Goal: Navigation & Orientation: Find specific page/section

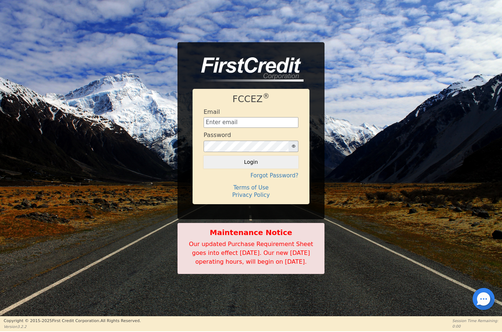
click at [236, 118] on input "text" at bounding box center [250, 122] width 95 height 11
type input "[EMAIL_ADDRESS][DOMAIN_NAME]"
click at [260, 161] on button "Login" at bounding box center [250, 162] width 95 height 12
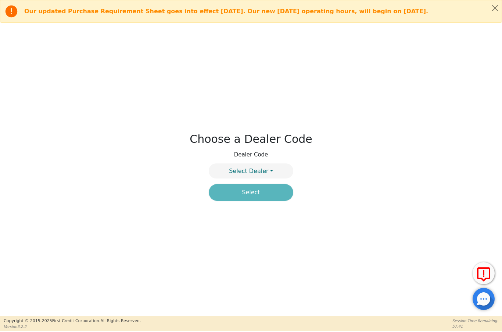
click at [266, 172] on span "Select Dealer" at bounding box center [248, 171] width 39 height 7
click at [267, 191] on link "4394A" at bounding box center [251, 189] width 84 height 10
click at [270, 172] on button "Dealer: 4394A" at bounding box center [251, 170] width 84 height 15
click at [269, 200] on link "4395A" at bounding box center [251, 199] width 84 height 10
click at [267, 195] on button "Select" at bounding box center [251, 192] width 84 height 17
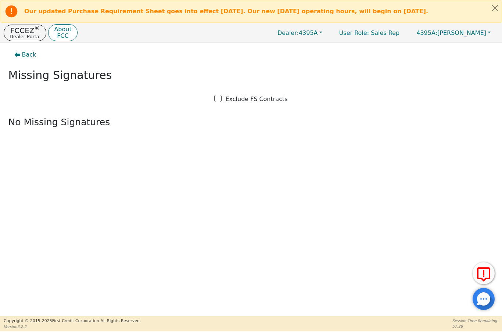
click at [21, 34] on p "Dealer Portal" at bounding box center [25, 36] width 31 height 5
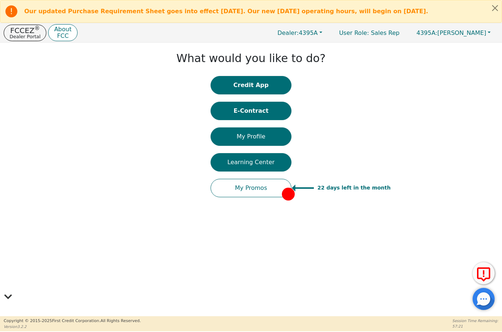
click at [239, 139] on button "My Profile" at bounding box center [250, 136] width 81 height 18
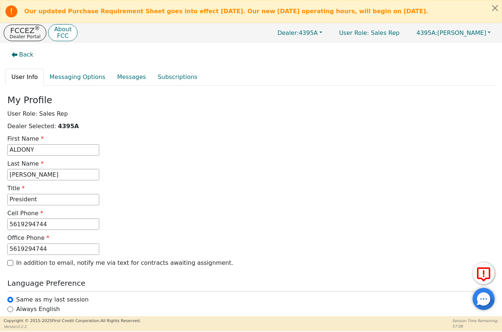
click at [27, 32] on p "FCCEZ ®" at bounding box center [25, 30] width 31 height 7
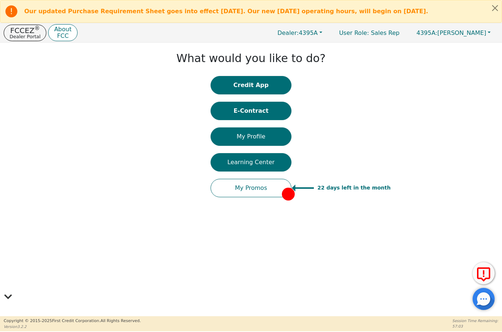
click at [238, 188] on button "My Promos" at bounding box center [250, 188] width 81 height 18
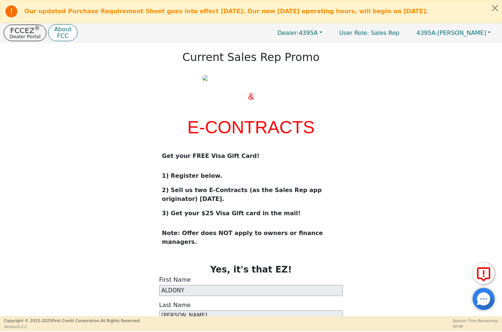
scroll to position [23, 0]
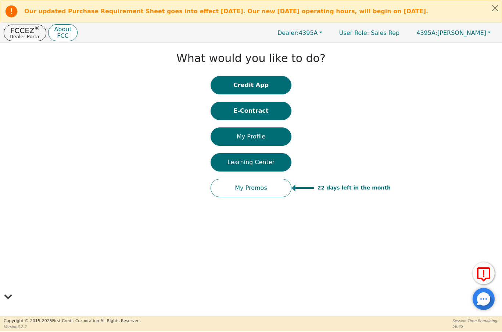
click at [23, 33] on p "FCCEZ ®" at bounding box center [25, 30] width 31 height 7
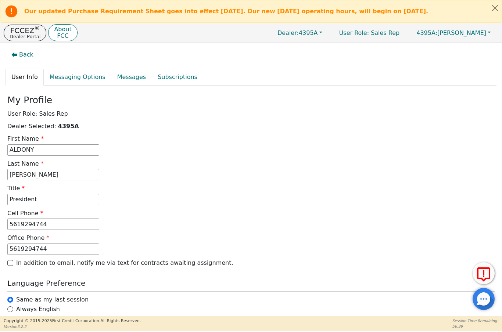
click at [309, 37] on button "Dealer: 4395A" at bounding box center [300, 32] width 60 height 11
click at [288, 44] on link "4394A" at bounding box center [300, 48] width 58 height 10
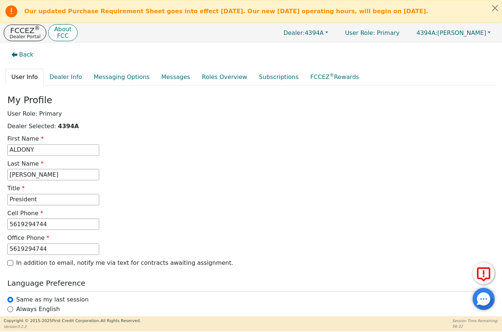
click at [20, 29] on p "FCCEZ ®" at bounding box center [25, 30] width 31 height 7
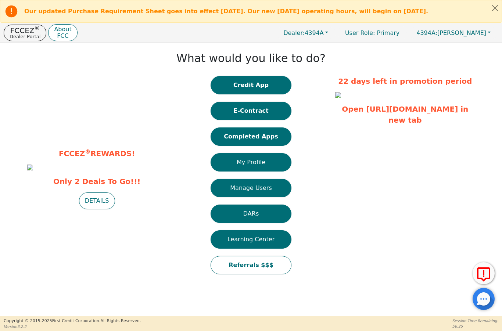
click at [93, 209] on button "DETAILS" at bounding box center [97, 200] width 36 height 17
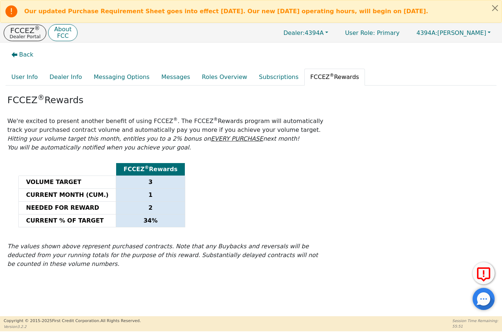
click at [22, 31] on p "FCCEZ ®" at bounding box center [25, 30] width 31 height 7
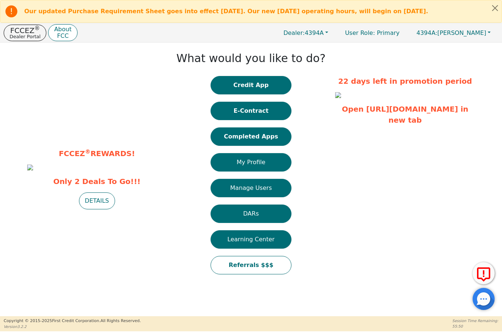
click at [243, 145] on button "Completed Apps" at bounding box center [250, 136] width 81 height 18
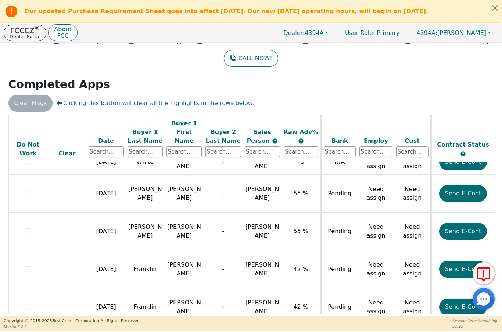
scroll to position [920, 0]
